Goal: Navigation & Orientation: Find specific page/section

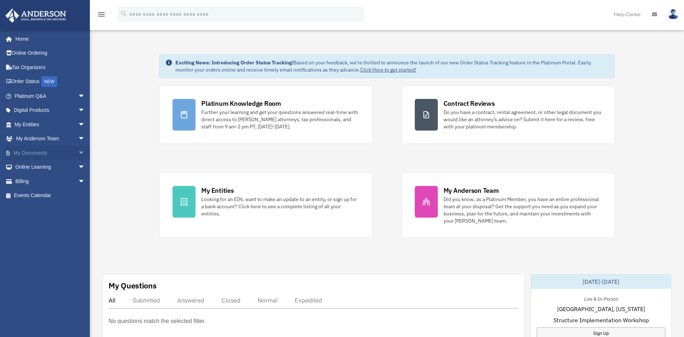
click at [27, 153] on link "My Documents arrow_drop_down" at bounding box center [50, 153] width 91 height 14
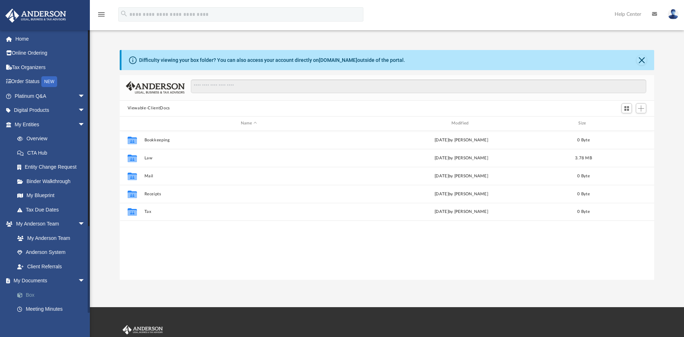
scroll to position [157, 528]
click at [625, 108] on span "Switch to Grid View" at bounding box center [626, 108] width 6 height 6
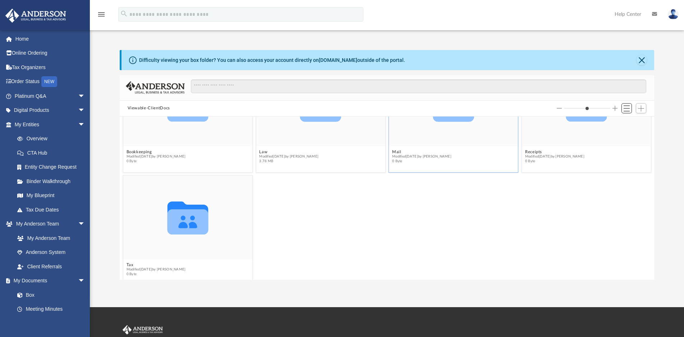
scroll to position [66, 0]
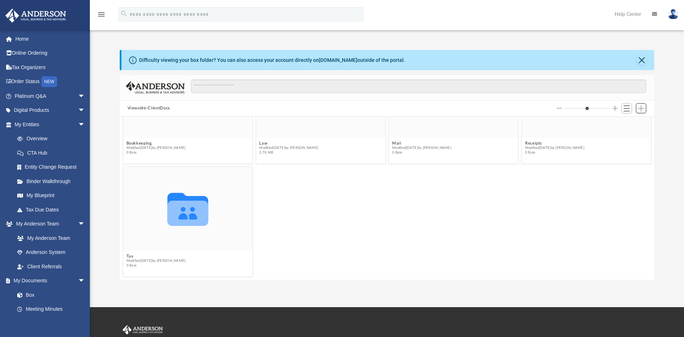
click at [642, 107] on span "Add" at bounding box center [641, 108] width 6 height 6
